Goal: Navigation & Orientation: Find specific page/section

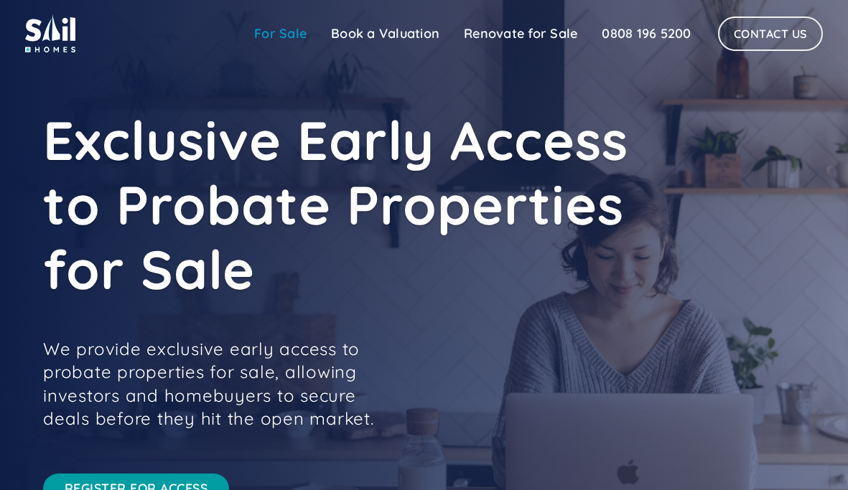
click at [291, 34] on link "For Sale" at bounding box center [280, 33] width 77 height 29
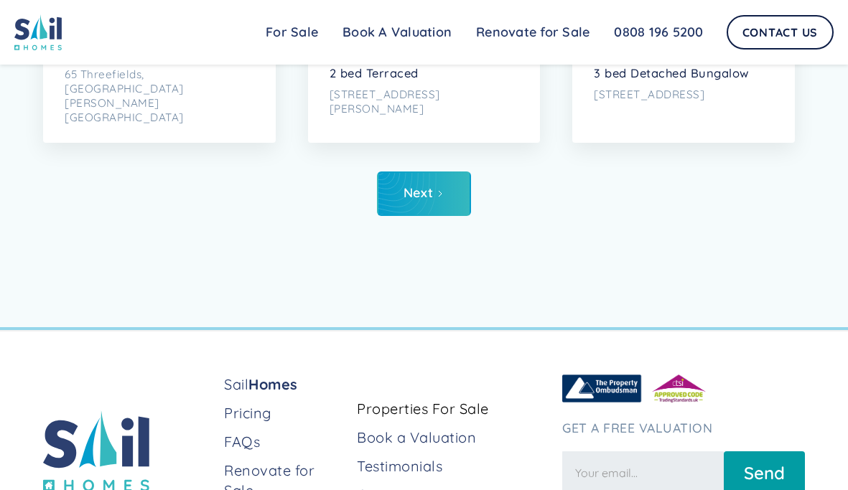
scroll to position [5848, 0]
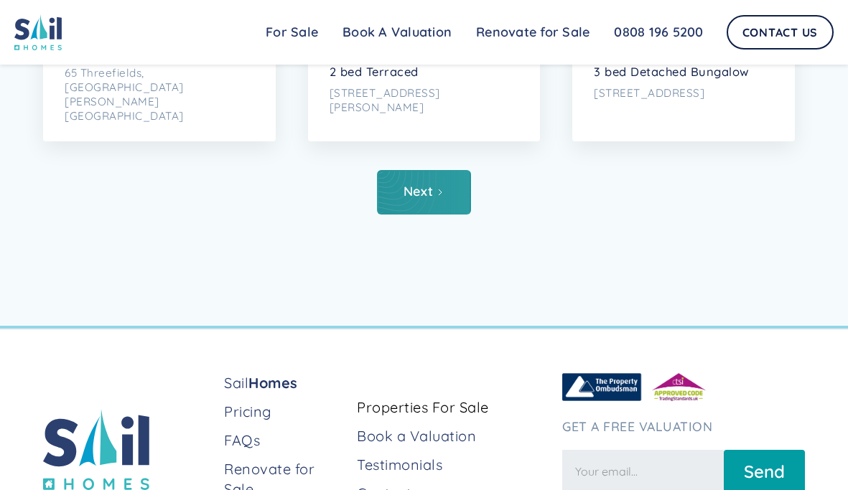
click at [438, 197] on icon "Next Page" at bounding box center [440, 192] width 9 height 9
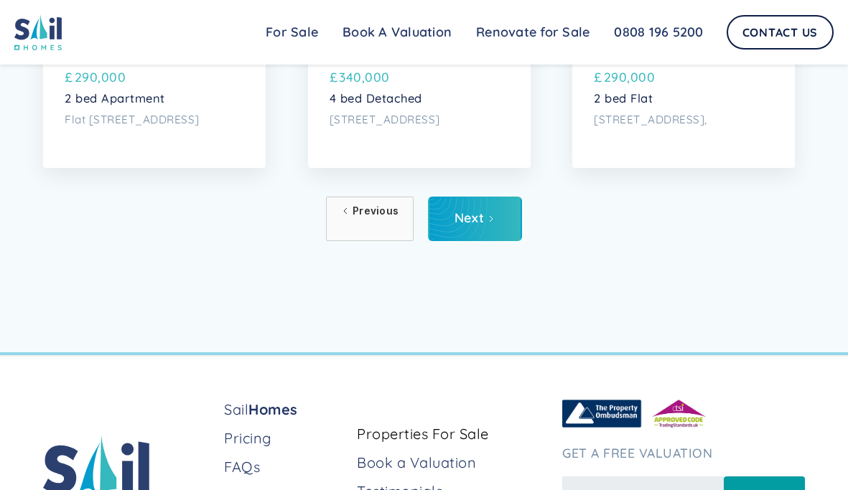
scroll to position [5822, 0]
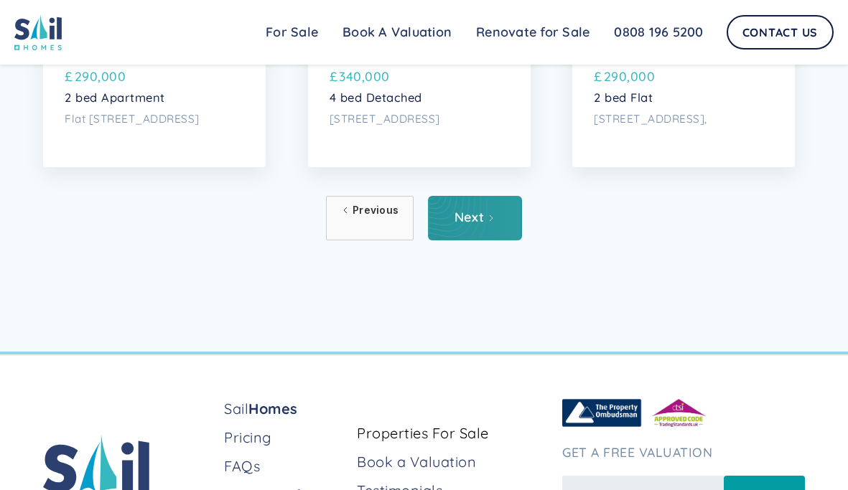
click at [484, 240] on link "Next" at bounding box center [475, 218] width 94 height 44
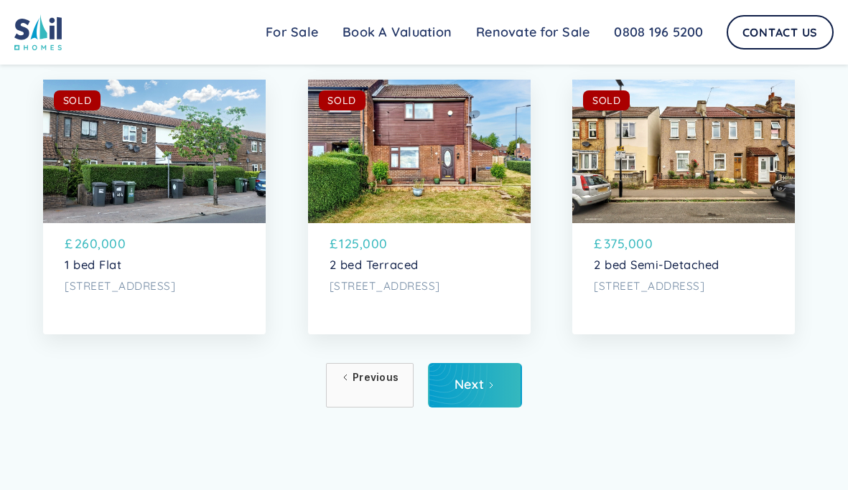
scroll to position [6041, 0]
